Goal: Entertainment & Leisure: Consume media (video, audio)

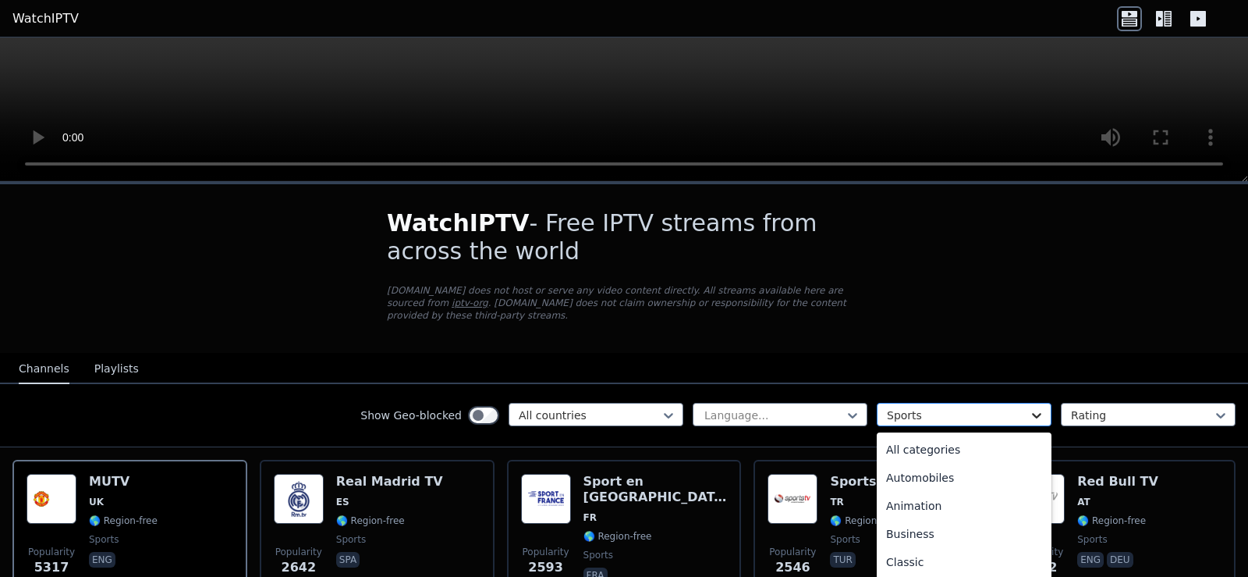
click at [1039, 407] on icon at bounding box center [1037, 415] width 16 height 16
click at [961, 440] on div "All categories" at bounding box center [964, 449] width 175 height 28
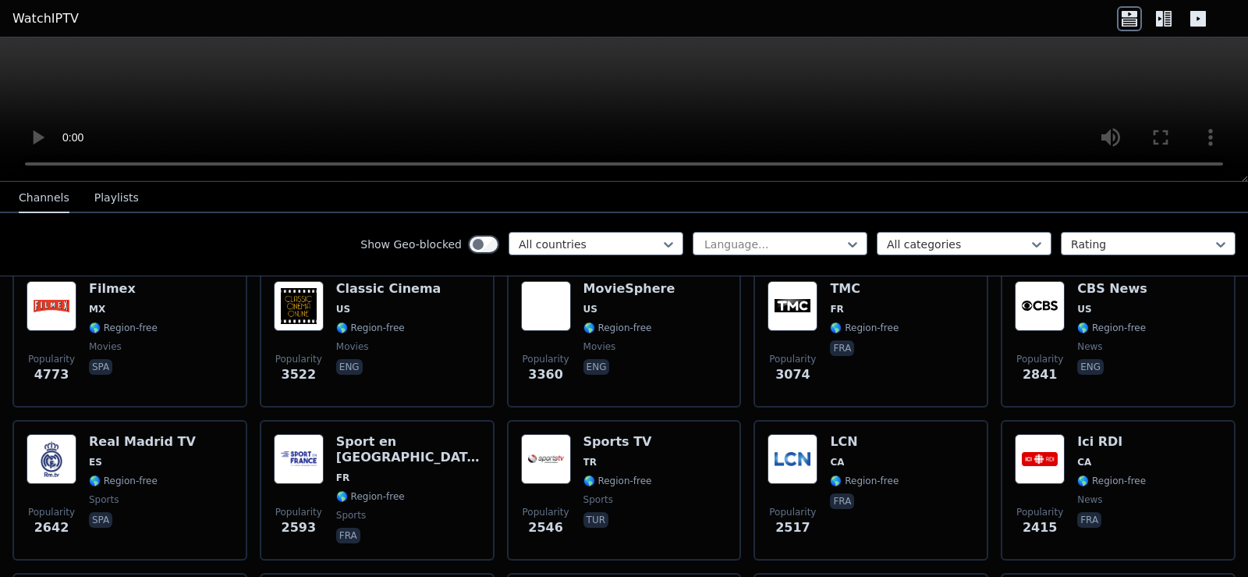
scroll to position [197, 0]
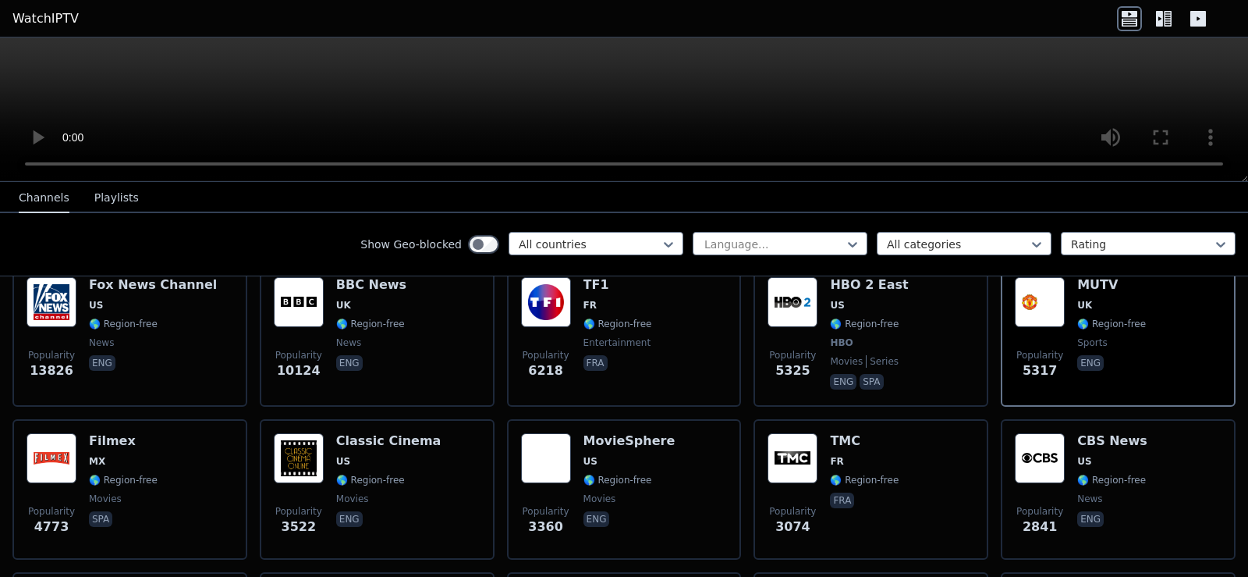
click at [108, 199] on button "Playlists" at bounding box center [116, 198] width 44 height 30
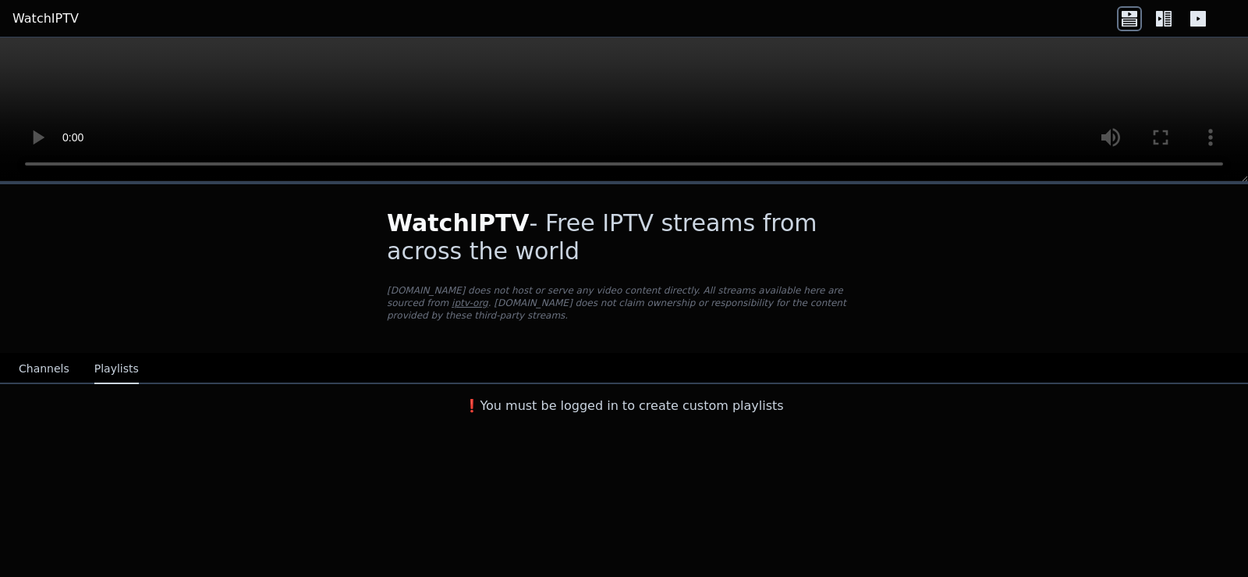
scroll to position [0, 0]
click at [31, 358] on button "Channels" at bounding box center [44, 369] width 51 height 30
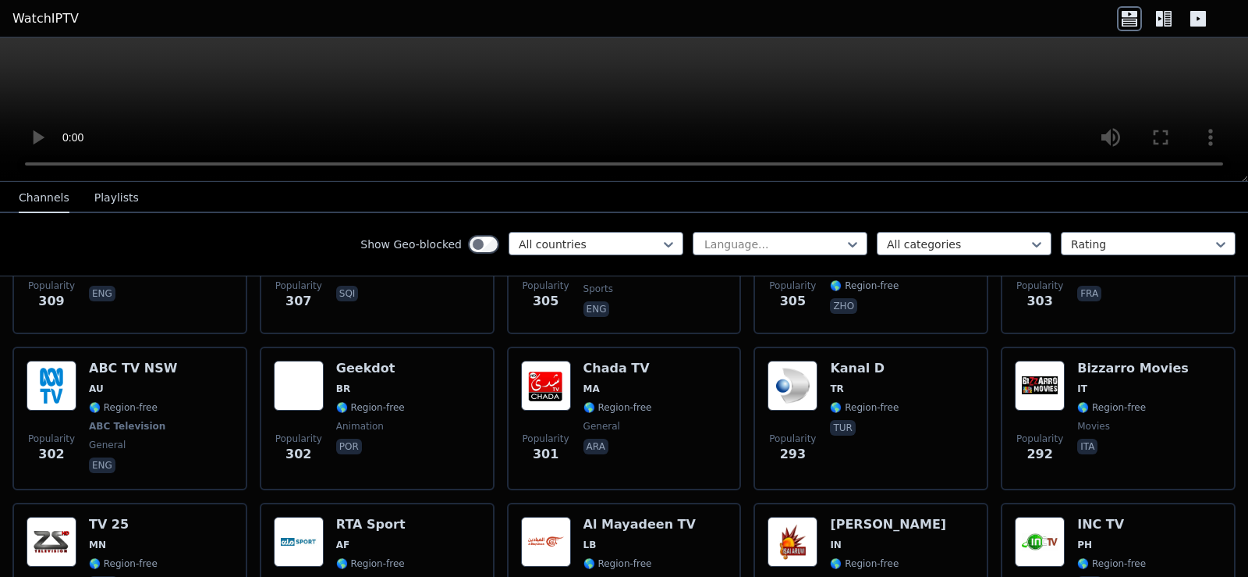
scroll to position [7720, 0]
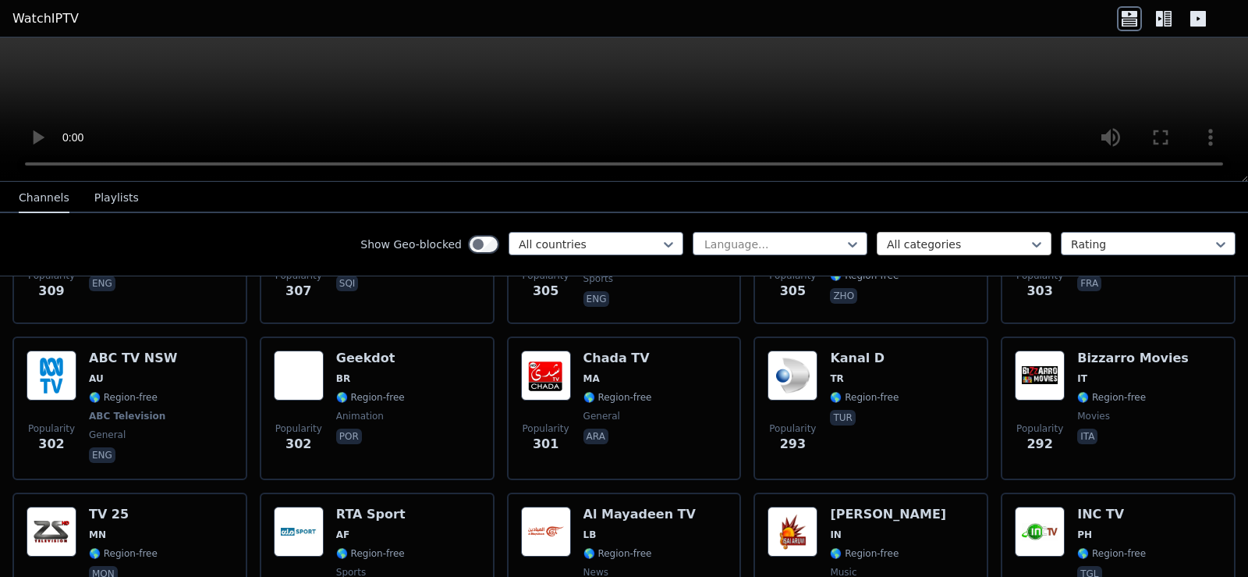
click at [911, 236] on div at bounding box center [958, 244] width 142 height 16
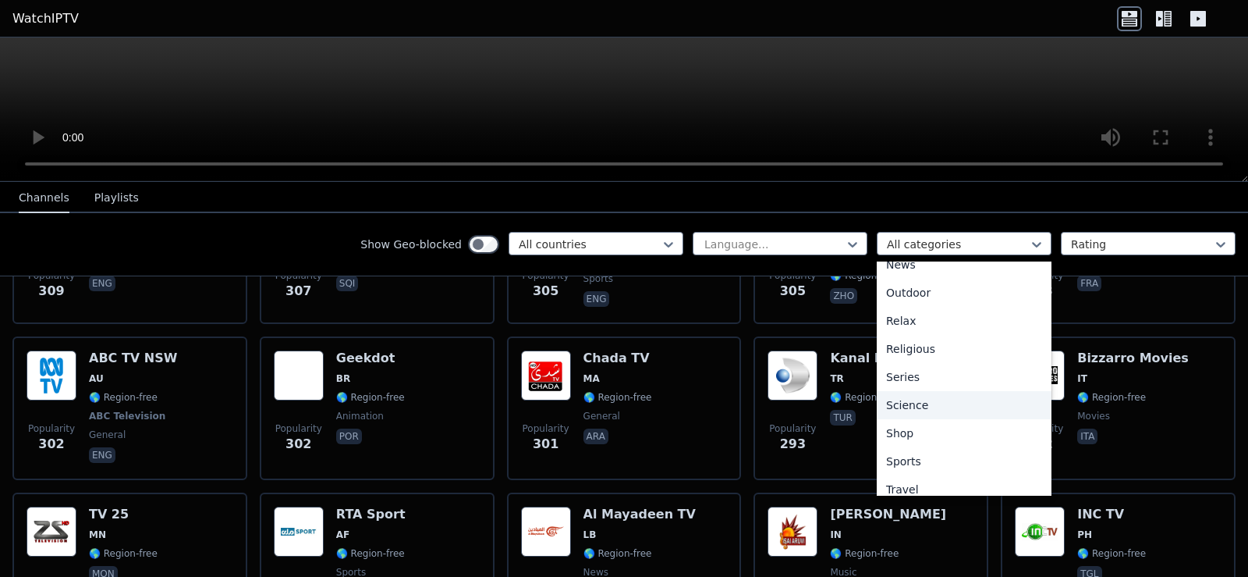
scroll to position [531, 0]
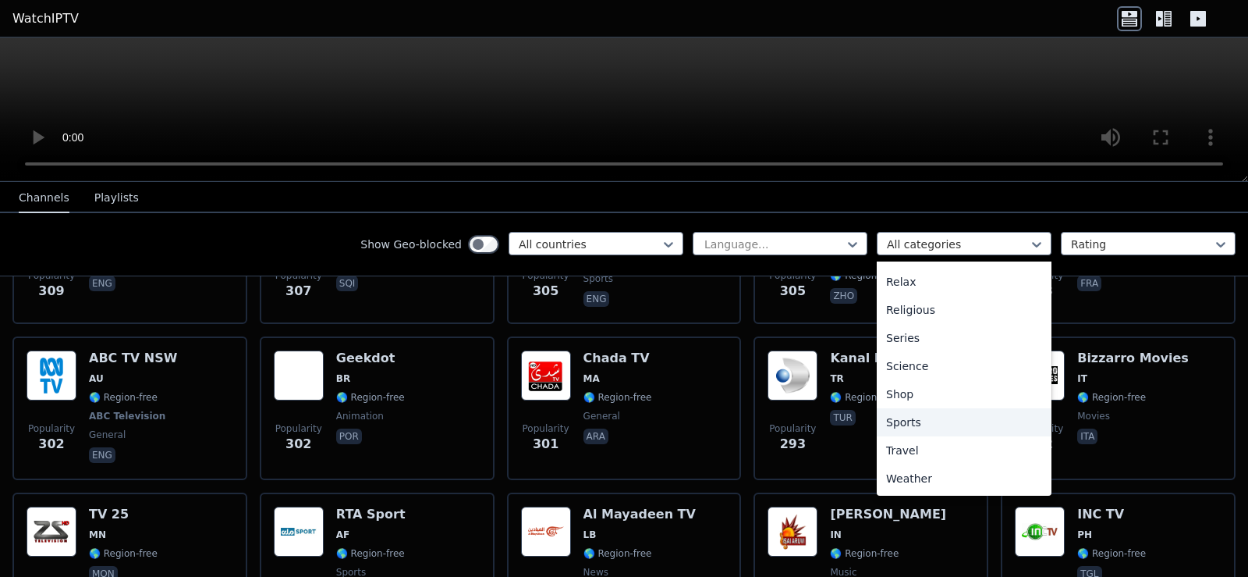
click at [914, 421] on div "Sports" at bounding box center [964, 422] width 175 height 28
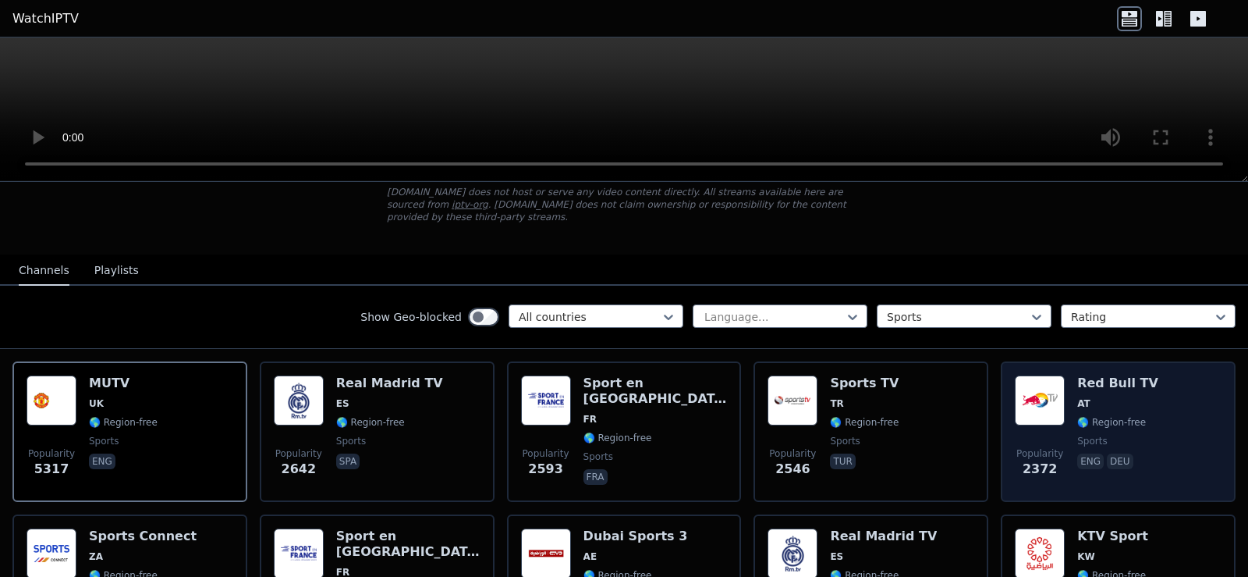
scroll to position [197, 0]
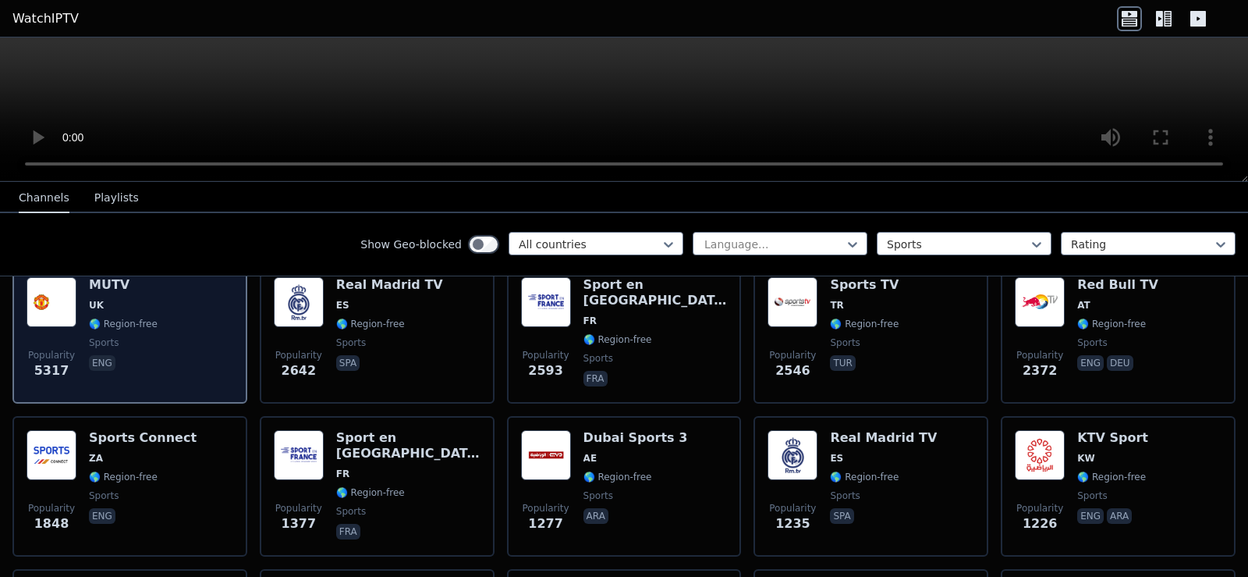
click at [201, 321] on div "Popularity 5317 MUTV [GEOGRAPHIC_DATA] 🌎 Region-free sports eng" at bounding box center [130, 333] width 207 height 112
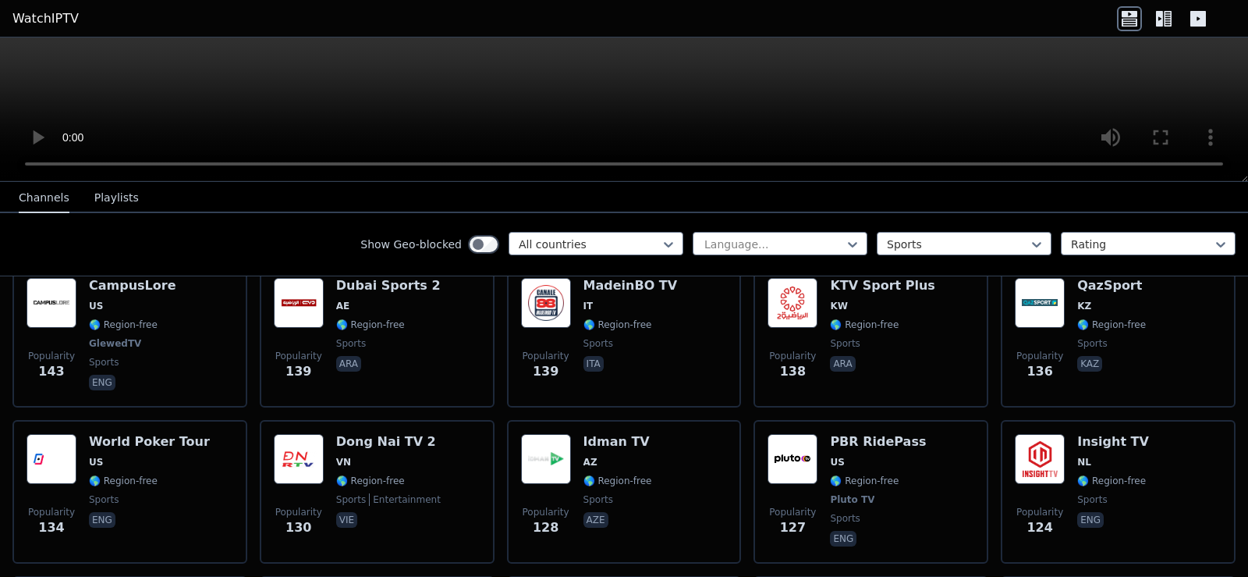
scroll to position [2163, 0]
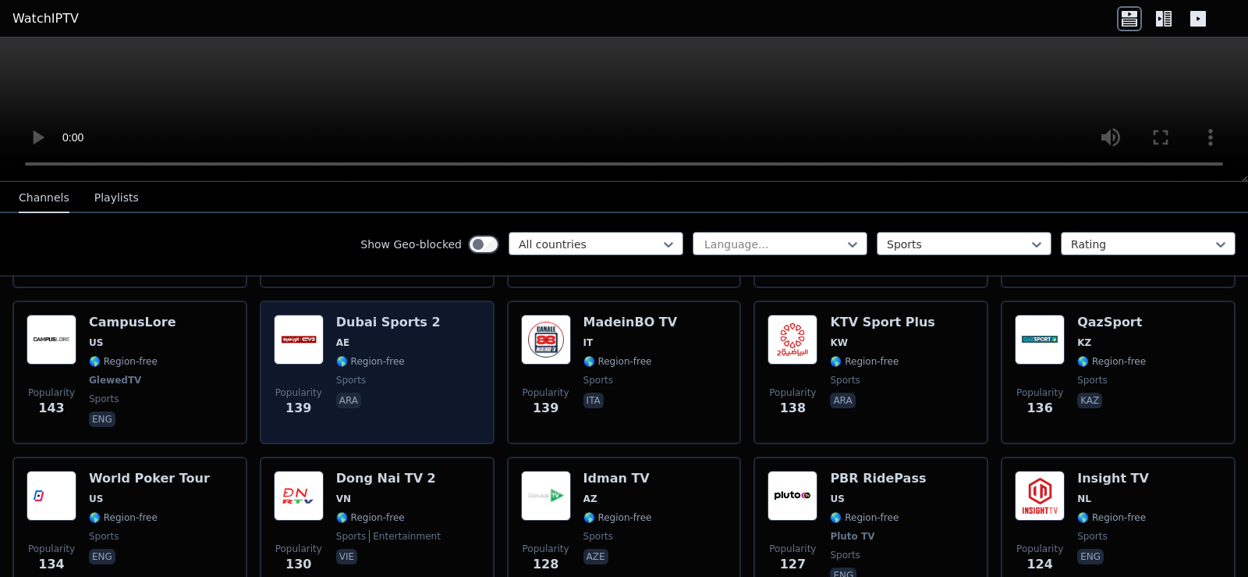
click at [403, 336] on span "AE" at bounding box center [388, 342] width 105 height 12
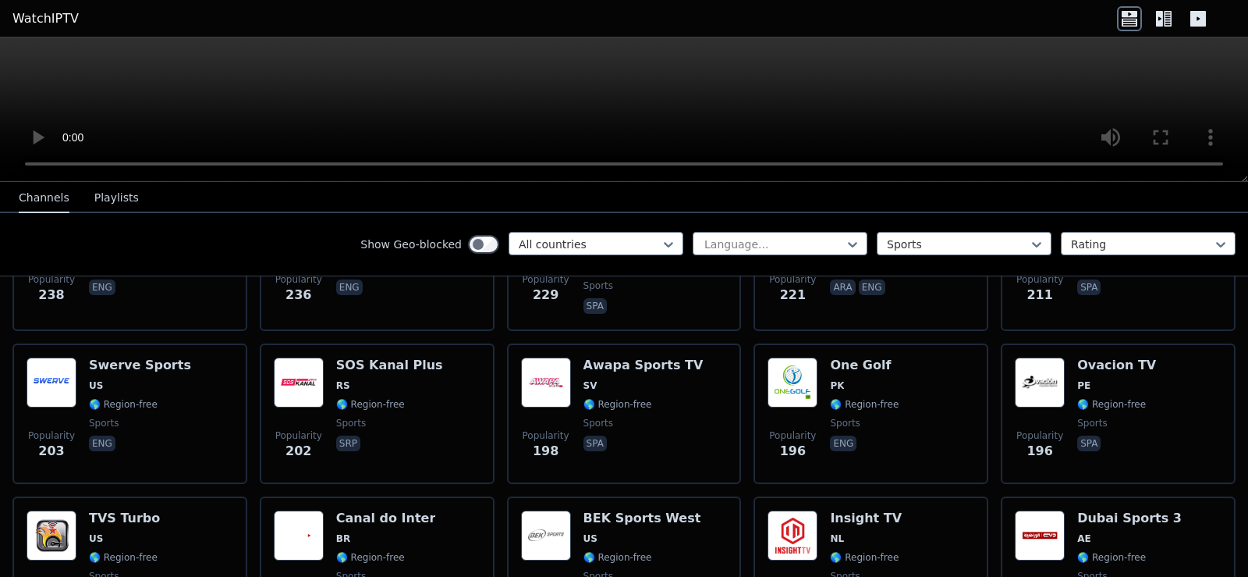
scroll to position [1475, 0]
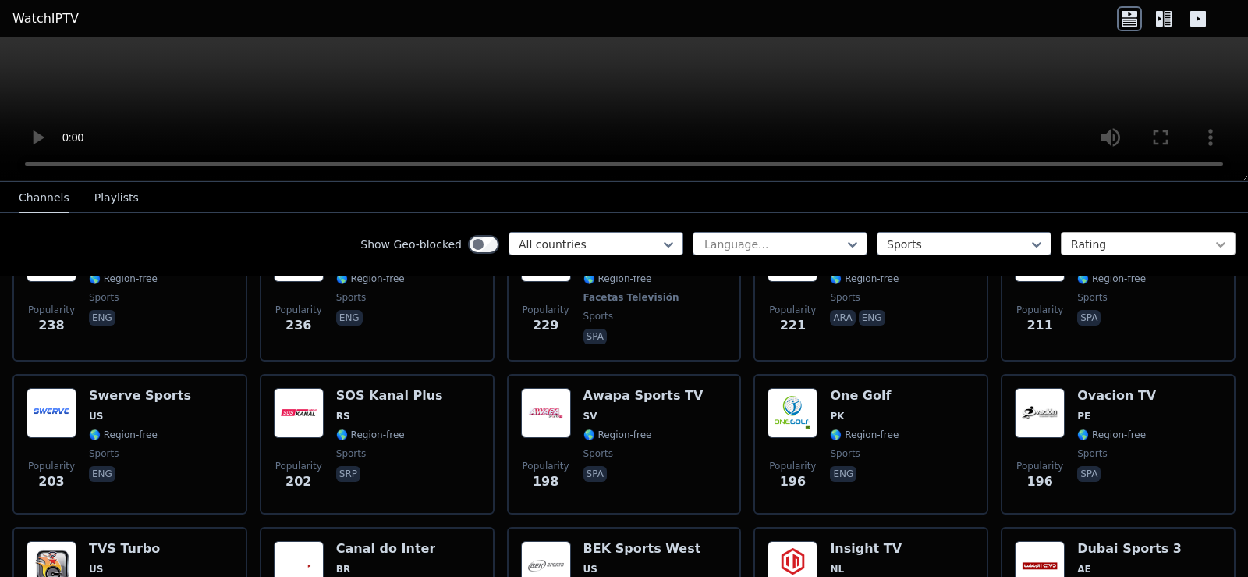
click at [1217, 240] on icon at bounding box center [1221, 244] width 16 height 16
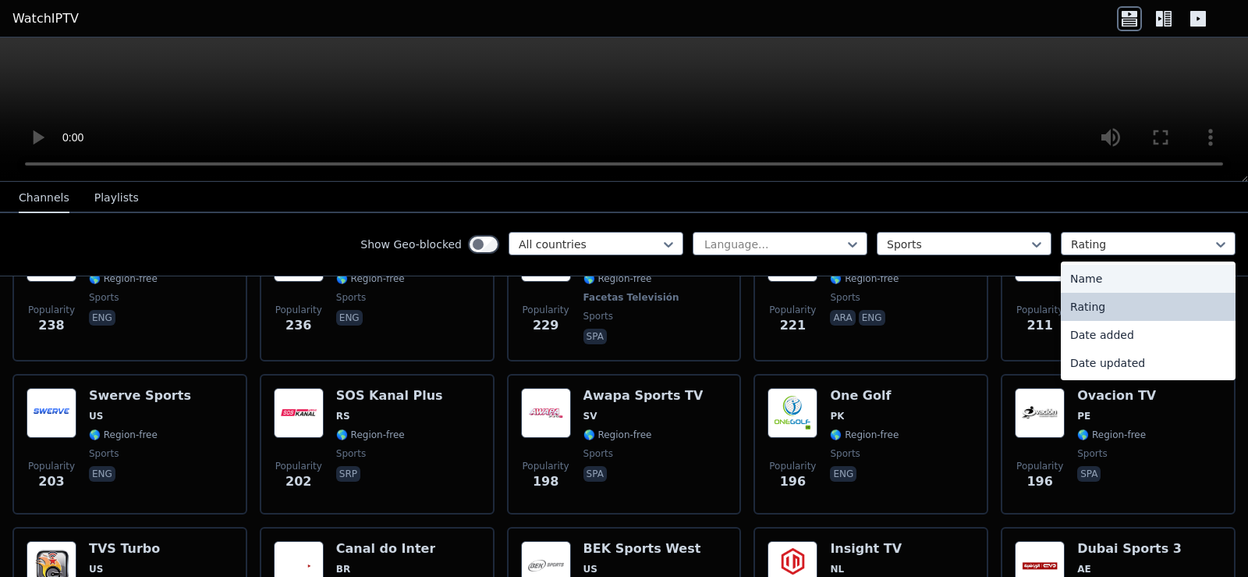
click at [1141, 279] on div "Name" at bounding box center [1148, 279] width 175 height 28
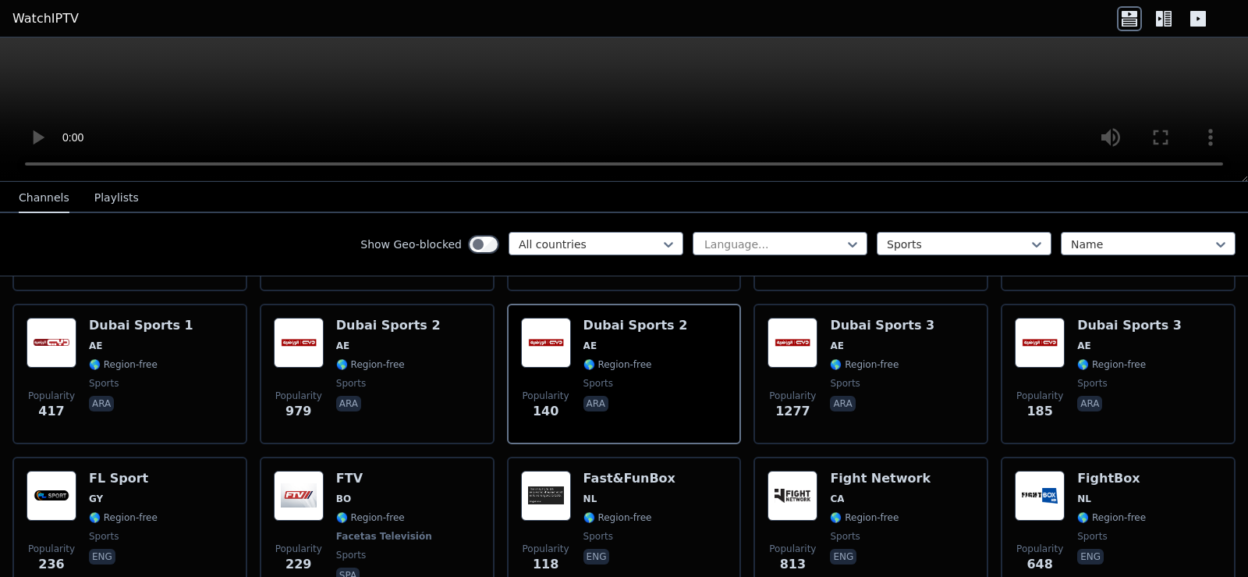
scroll to position [688, 0]
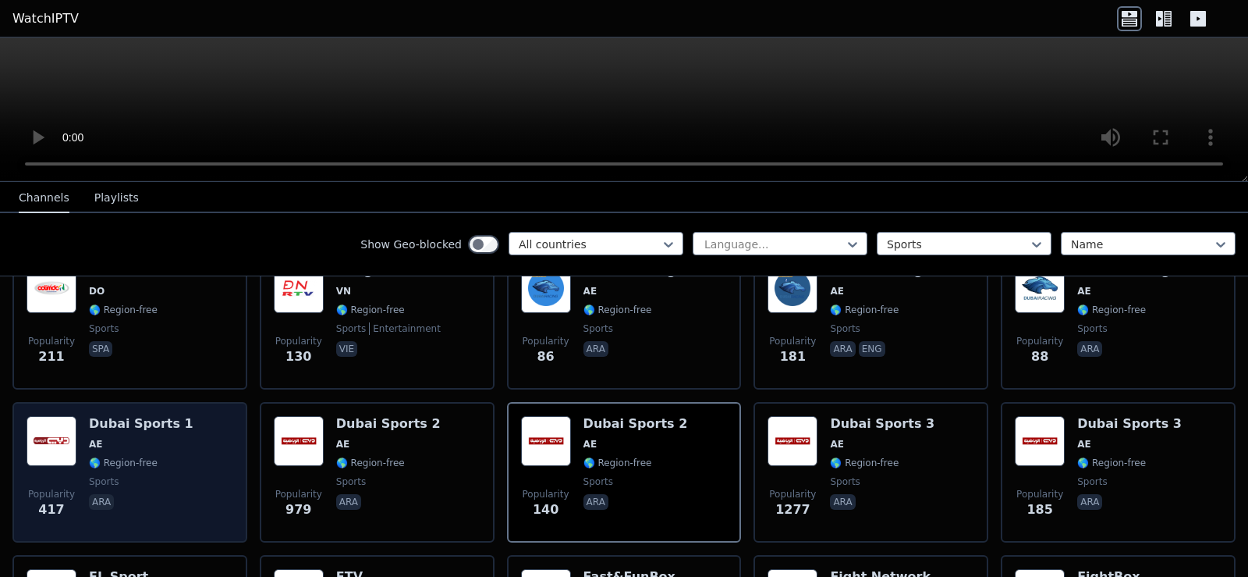
click at [180, 416] on div "Popularity 417 Dubai Sports 1 AE 🌎 Region-free sports ara" at bounding box center [130, 472] width 207 height 112
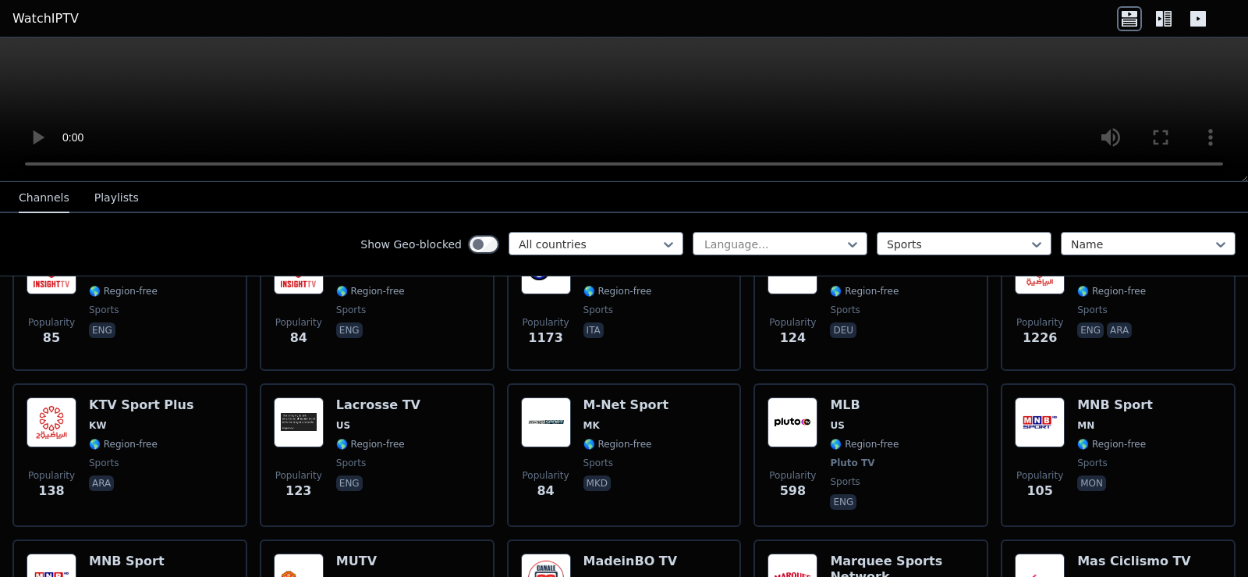
scroll to position [1573, 0]
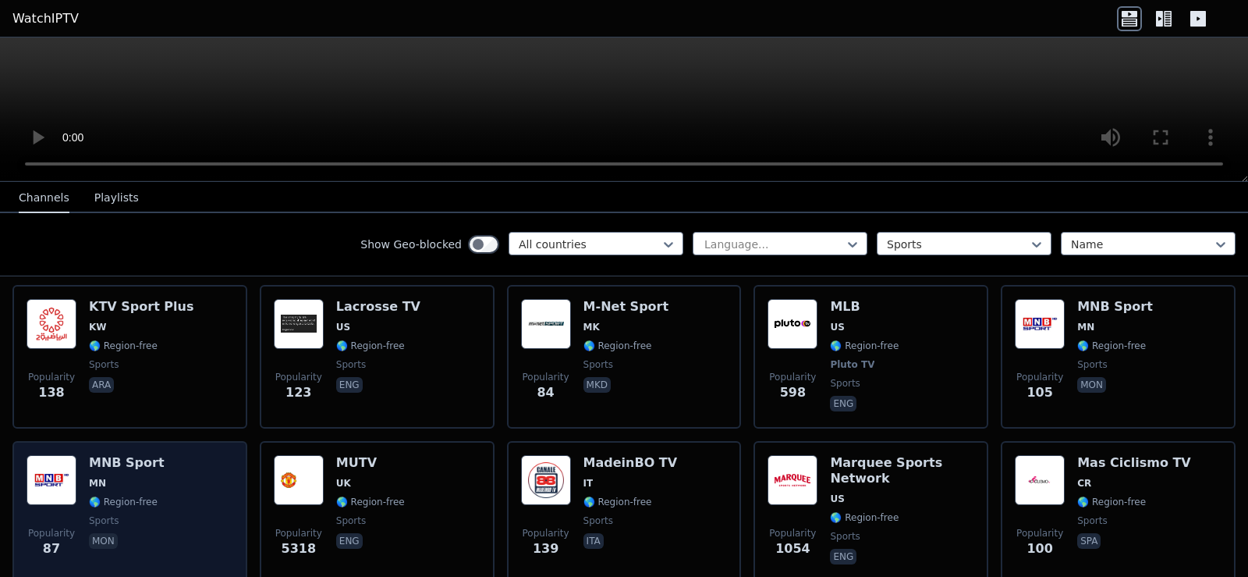
click at [143, 455] on h6 "MNB Sport" at bounding box center [127, 463] width 76 height 16
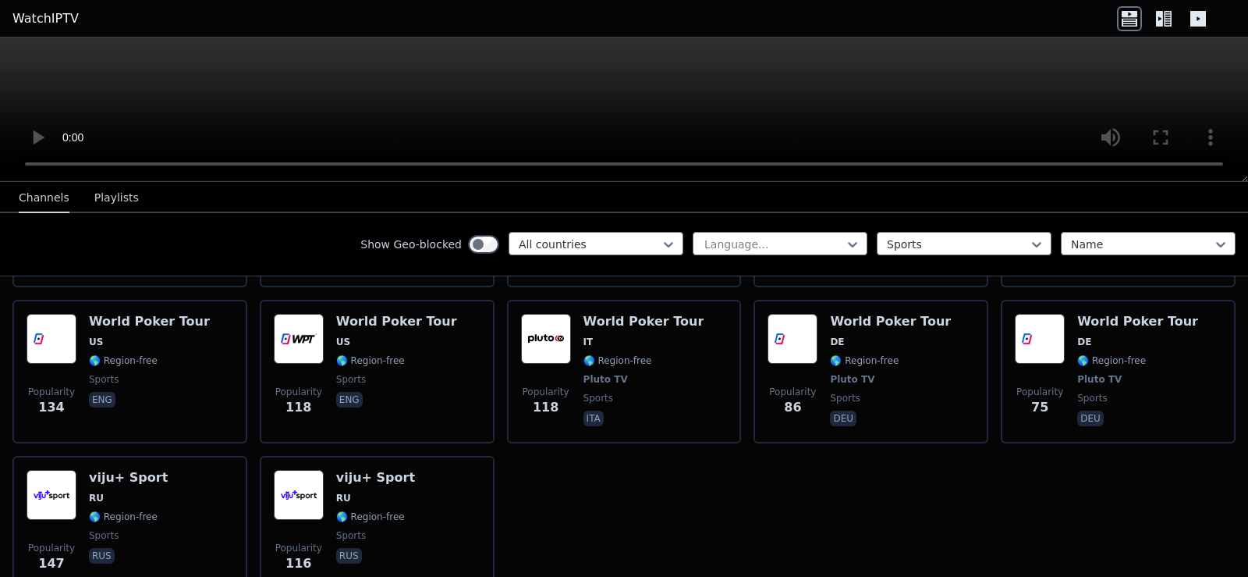
scroll to position [3475, 0]
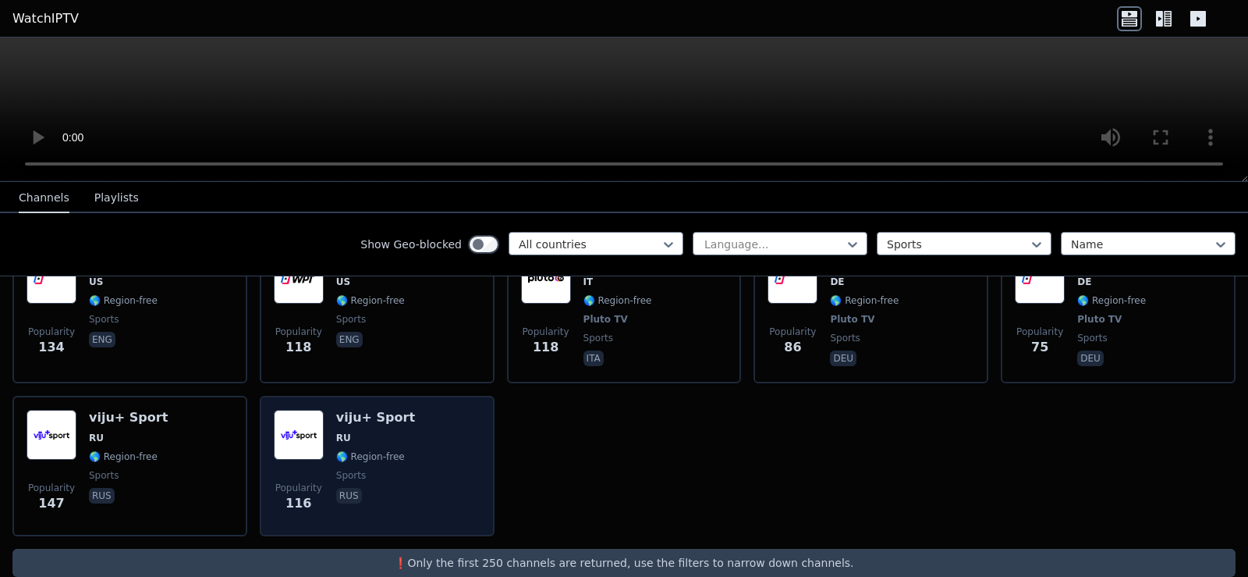
click at [482, 402] on div "Popularity 116 viju+ Sport RU 🌎 Region-free sports rus" at bounding box center [377, 466] width 235 height 140
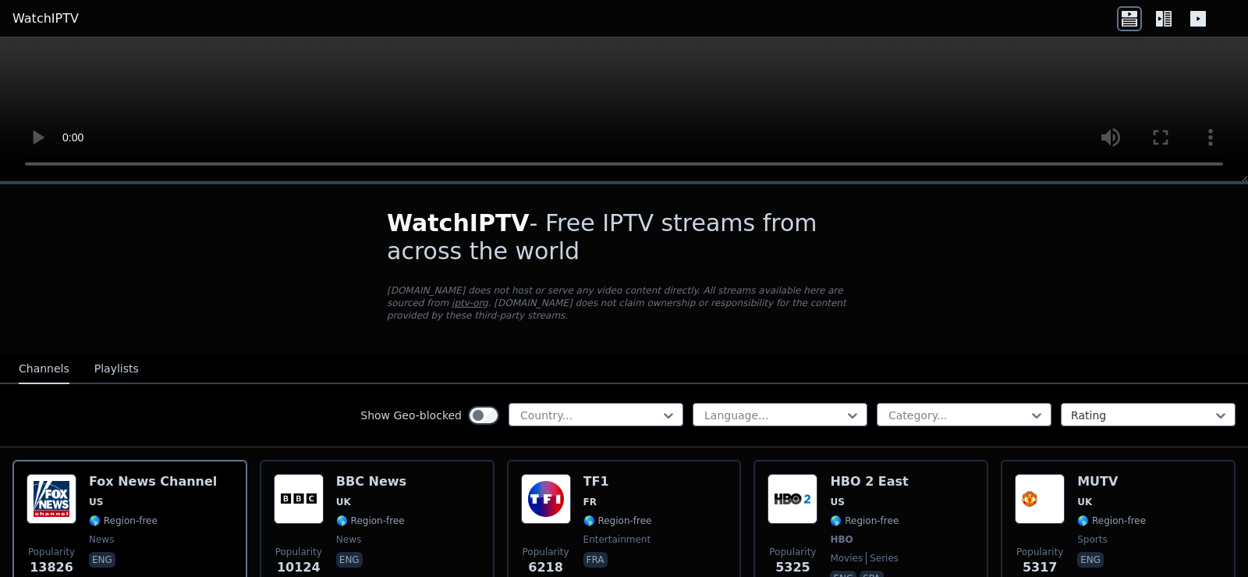
click at [1166, 20] on icon at bounding box center [1164, 18] width 25 height 25
